Goal: Information Seeking & Learning: Learn about a topic

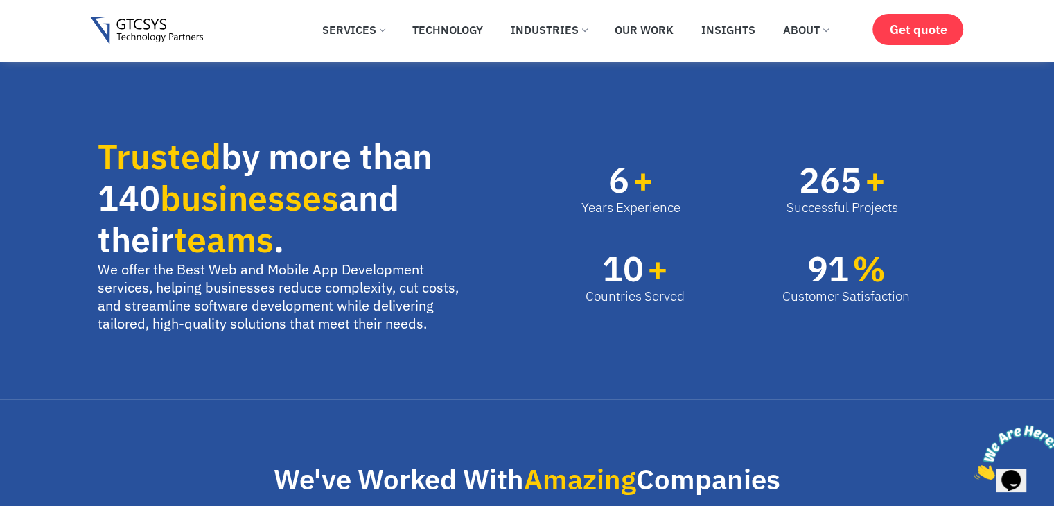
scroll to position [730, 0]
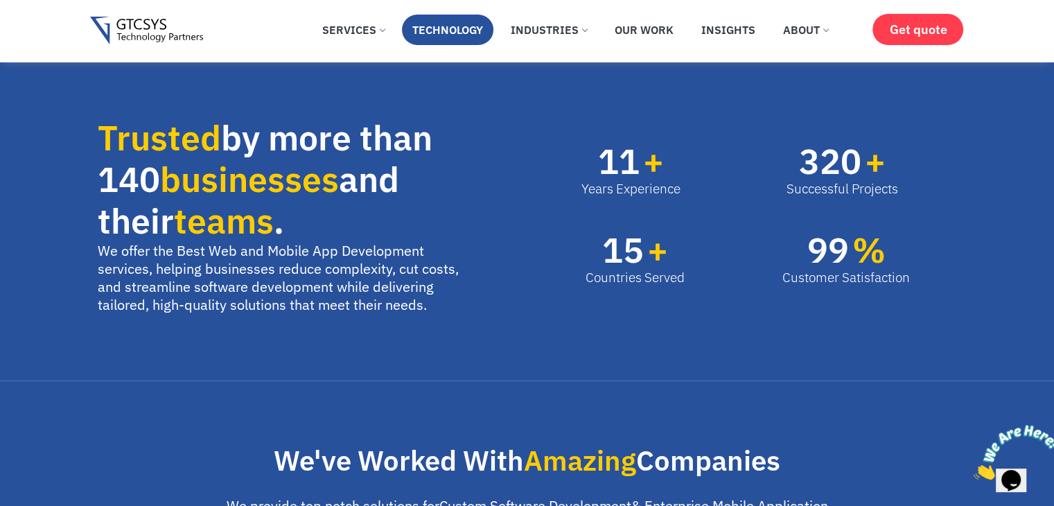
click at [446, 34] on link "Technology" at bounding box center [447, 30] width 91 height 30
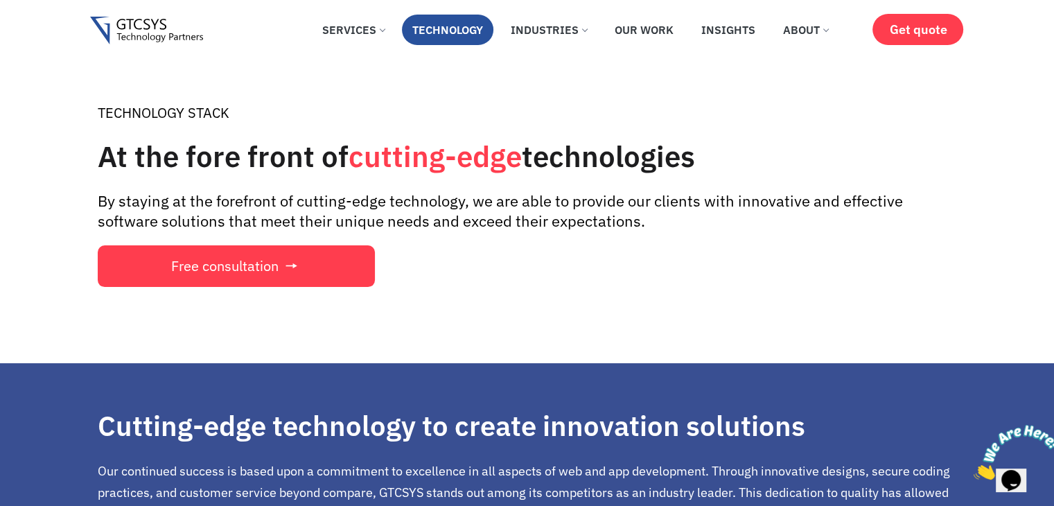
click at [407, 33] on link "Technology" at bounding box center [447, 30] width 91 height 30
